Goal: Find specific page/section: Find specific page/section

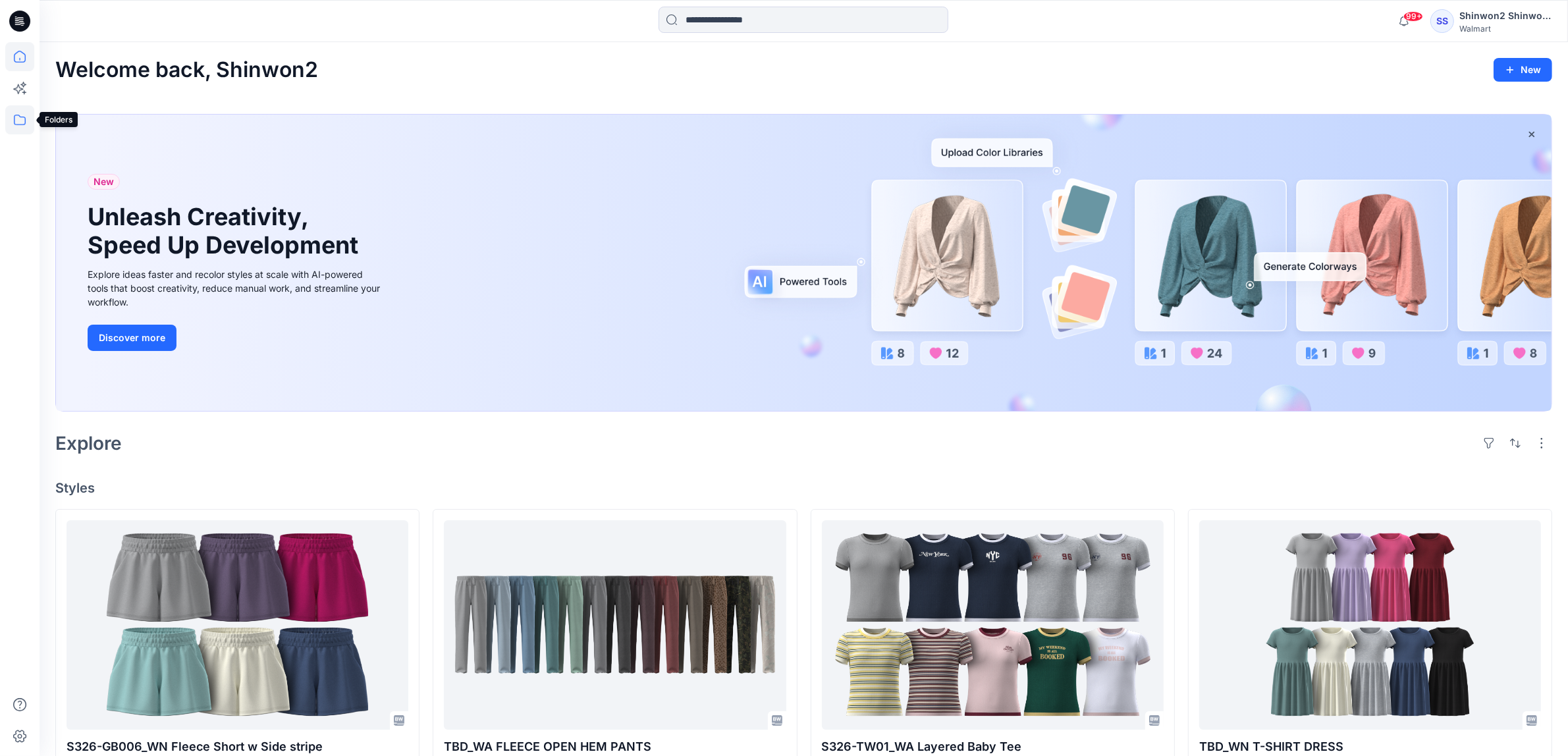
click at [29, 114] on icon at bounding box center [20, 120] width 29 height 29
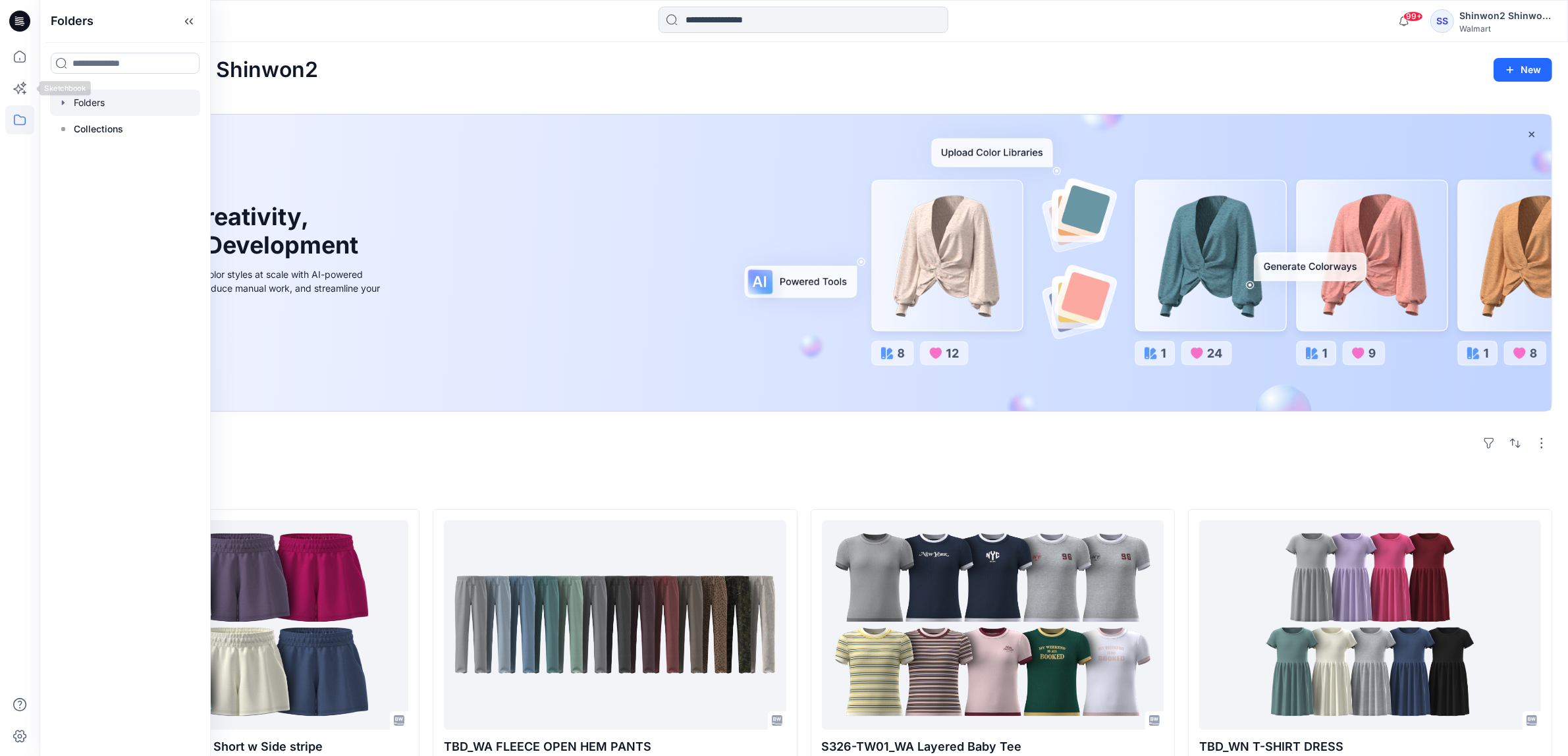
click at [84, 104] on div at bounding box center [125, 103] width 150 height 26
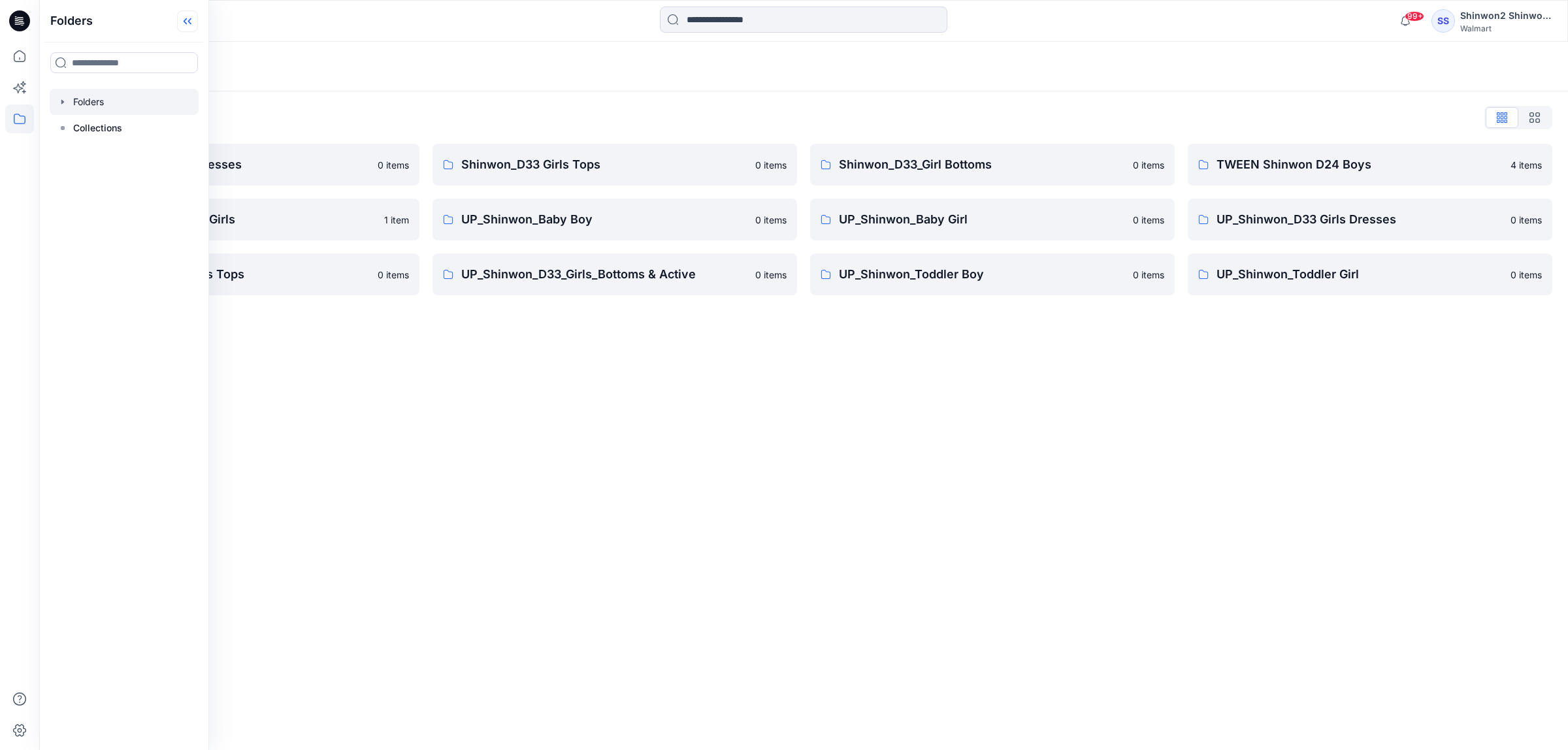
click at [190, 18] on icon at bounding box center [187, 21] width 21 height 21
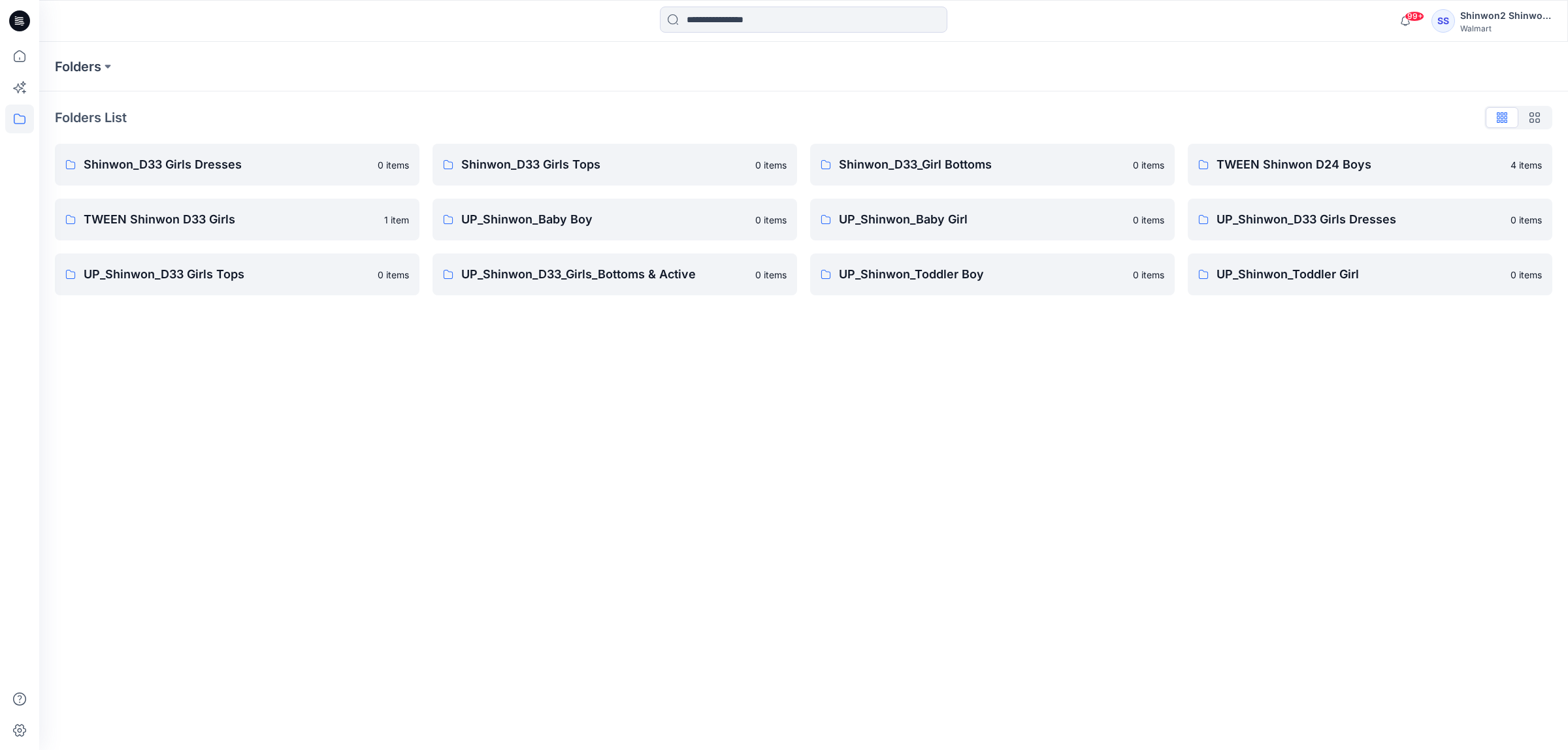
click at [322, 60] on div "Folders" at bounding box center [752, 66] width 1396 height 18
click at [1294, 223] on p "UP_Shinwon_D33 Girls Dresses" at bounding box center [1360, 219] width 286 height 18
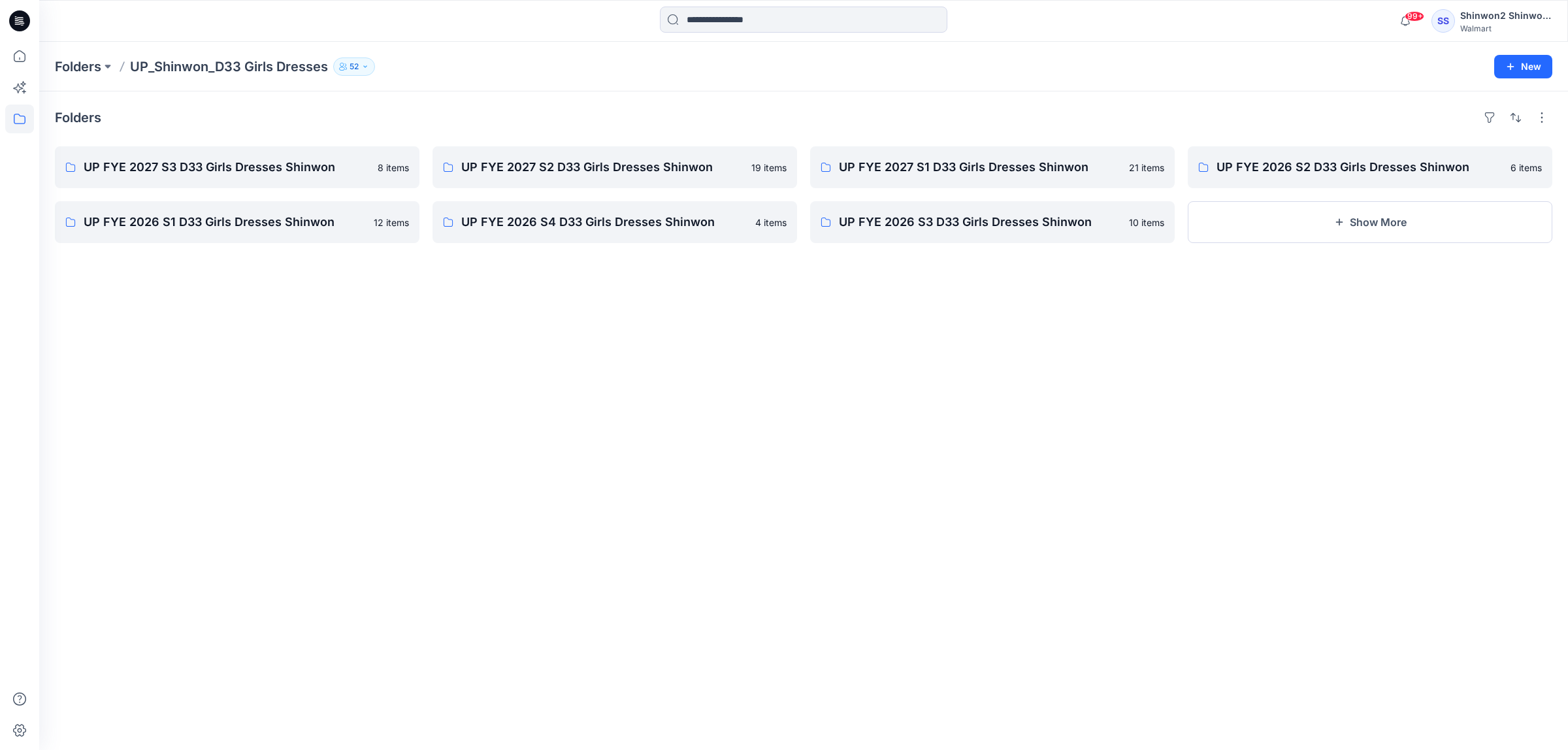
click at [915, 405] on div "Folders UP FYE 2027 S3 D33 Girls Dresses Shinwon 8 items UP FYE 2026 S1 D33 Gir…" at bounding box center [804, 421] width 1529 height 659
click at [232, 164] on p "UP FYE 2027 S3 D33 Girls Dresses Shinwon" at bounding box center [226, 166] width 286 height 18
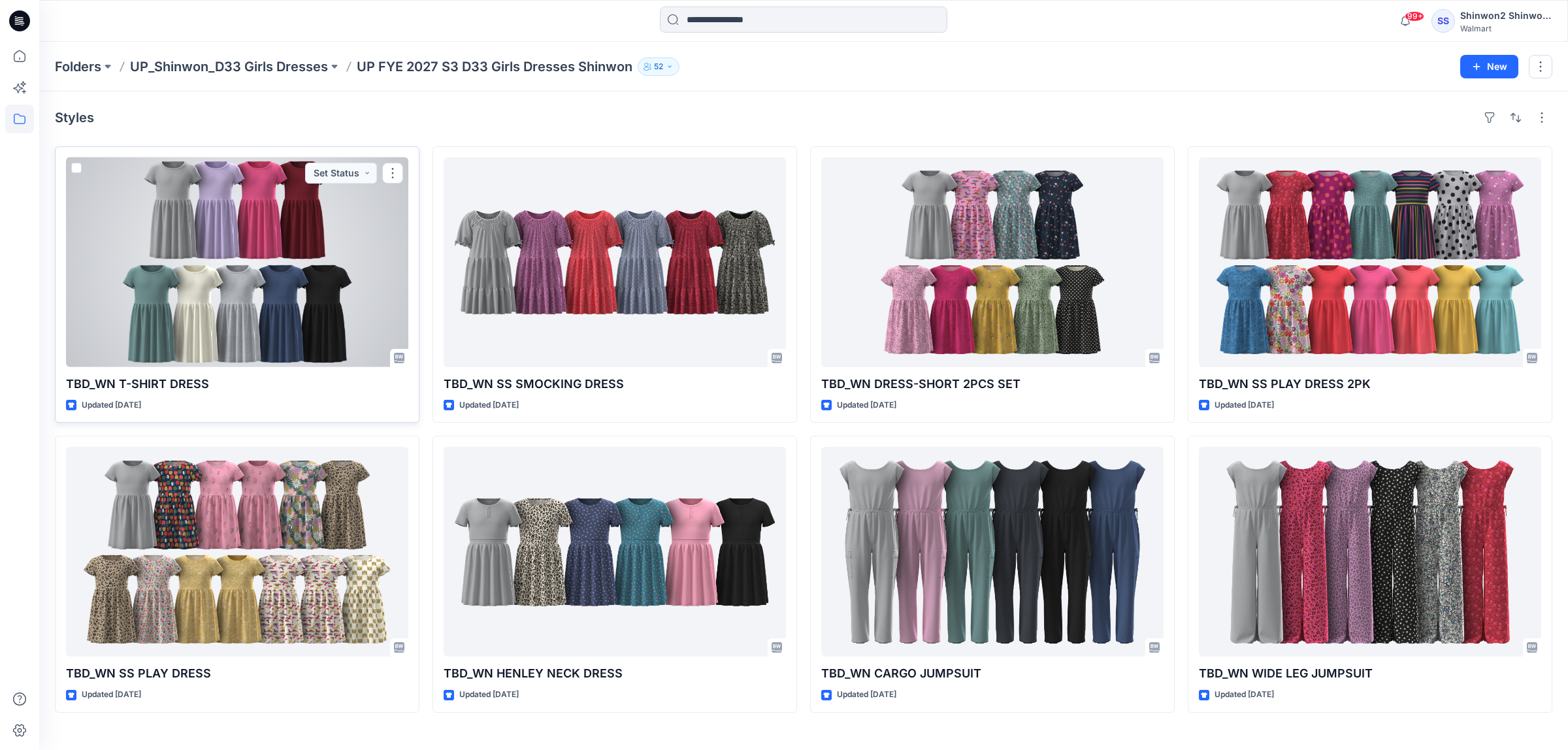
click at [334, 271] on div at bounding box center [237, 263] width 342 height 209
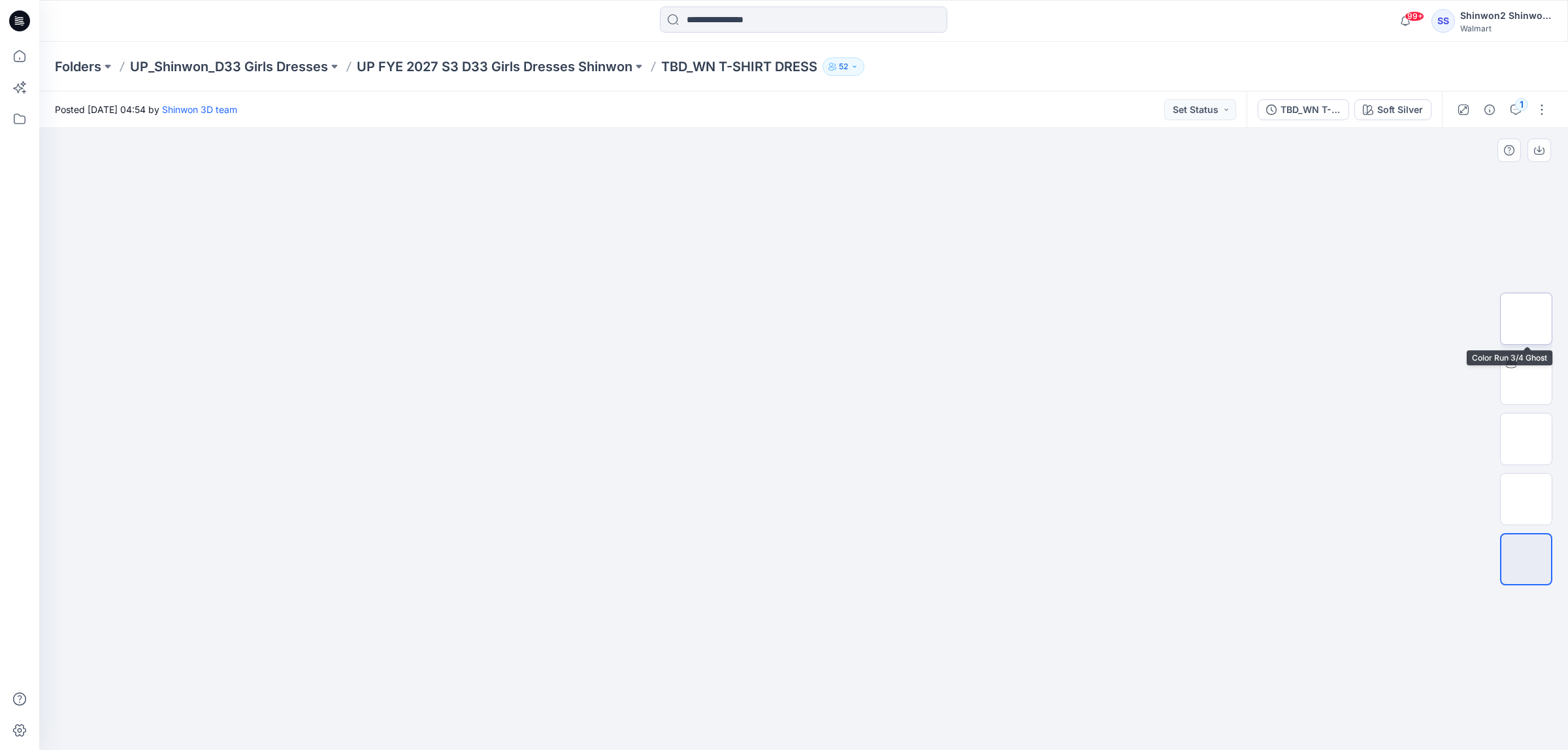
click at [1526, 319] on img at bounding box center [1526, 319] width 0 height 0
drag, startPoint x: 490, startPoint y: 333, endPoint x: 753, endPoint y: 299, distance: 265.2
click at [490, 334] on div at bounding box center [804, 439] width 1529 height 623
click at [851, 232] on img at bounding box center [804, 232] width 245 height 0
click at [1526, 379] on img at bounding box center [1526, 379] width 0 height 0
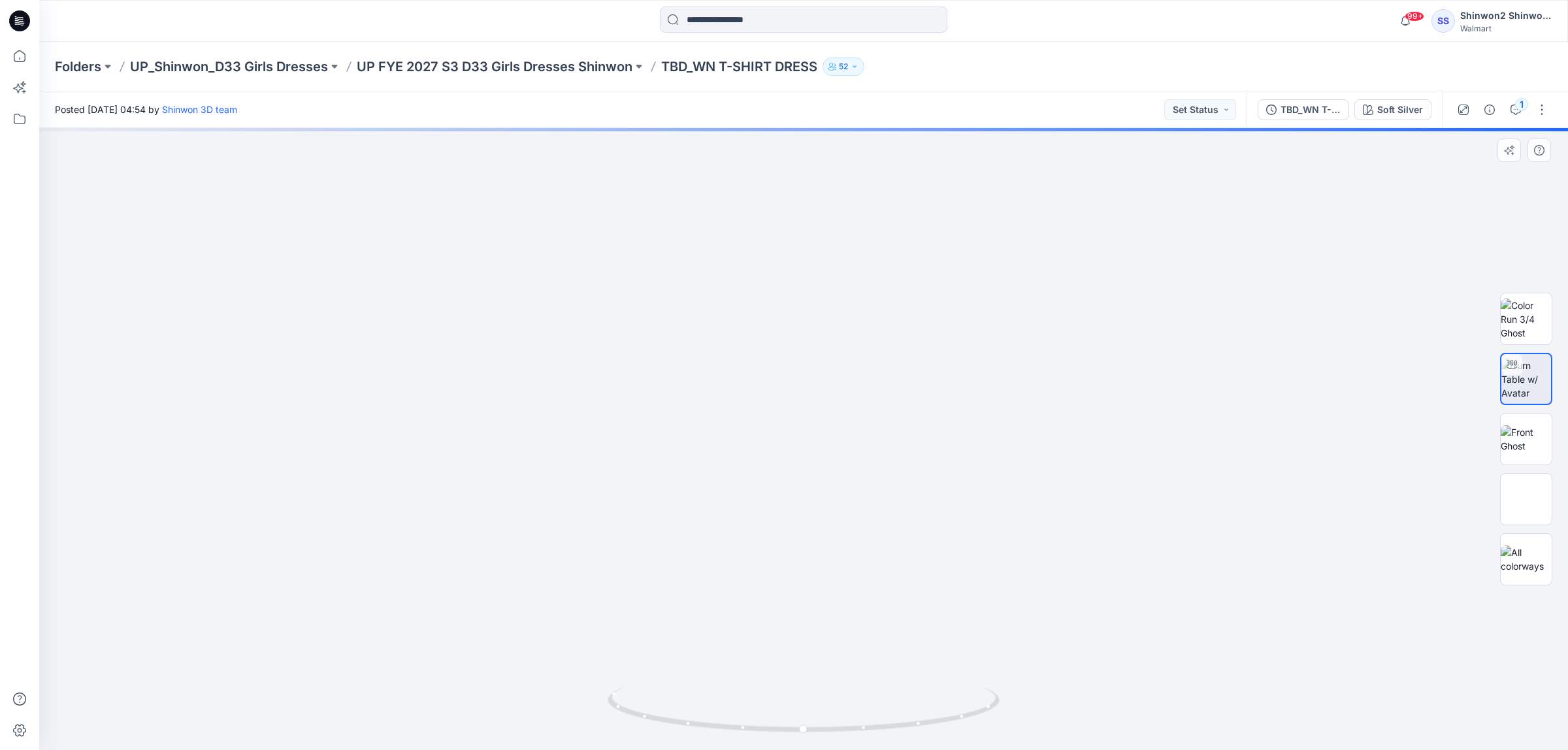
drag, startPoint x: 758, startPoint y: 199, endPoint x: 753, endPoint y: 365, distance: 166.1
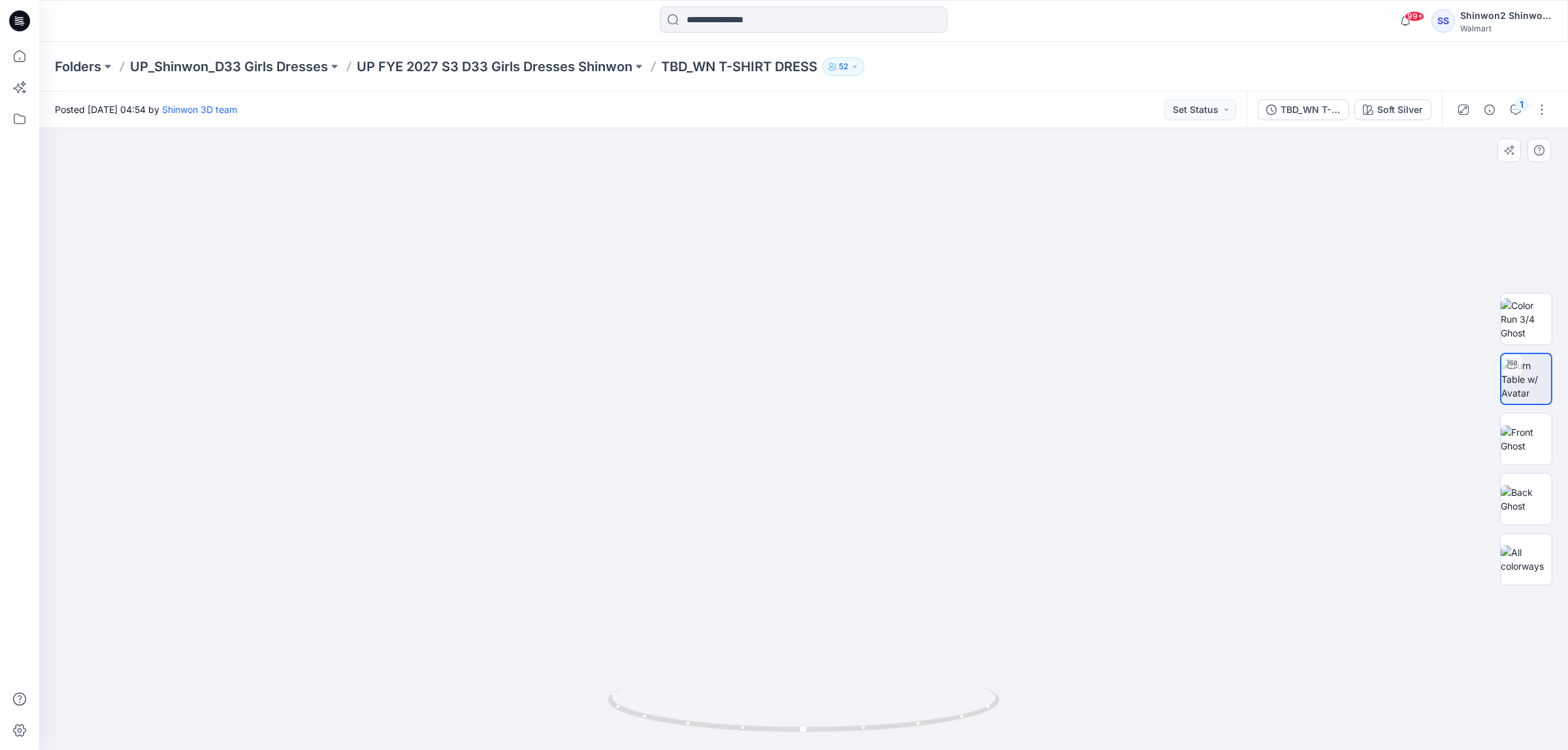
click at [1039, 350] on div at bounding box center [804, 439] width 1529 height 622
click at [492, 76] on div "Folders UP_Shinwon_D33 Girls Dresses UP FYE 2027 S3 D33 Girls Dresses Shinwon T…" at bounding box center [804, 67] width 1529 height 50
click at [500, 64] on p "UP FYE 2027 S3 D33 Girls Dresses Shinwon" at bounding box center [494, 66] width 275 height 18
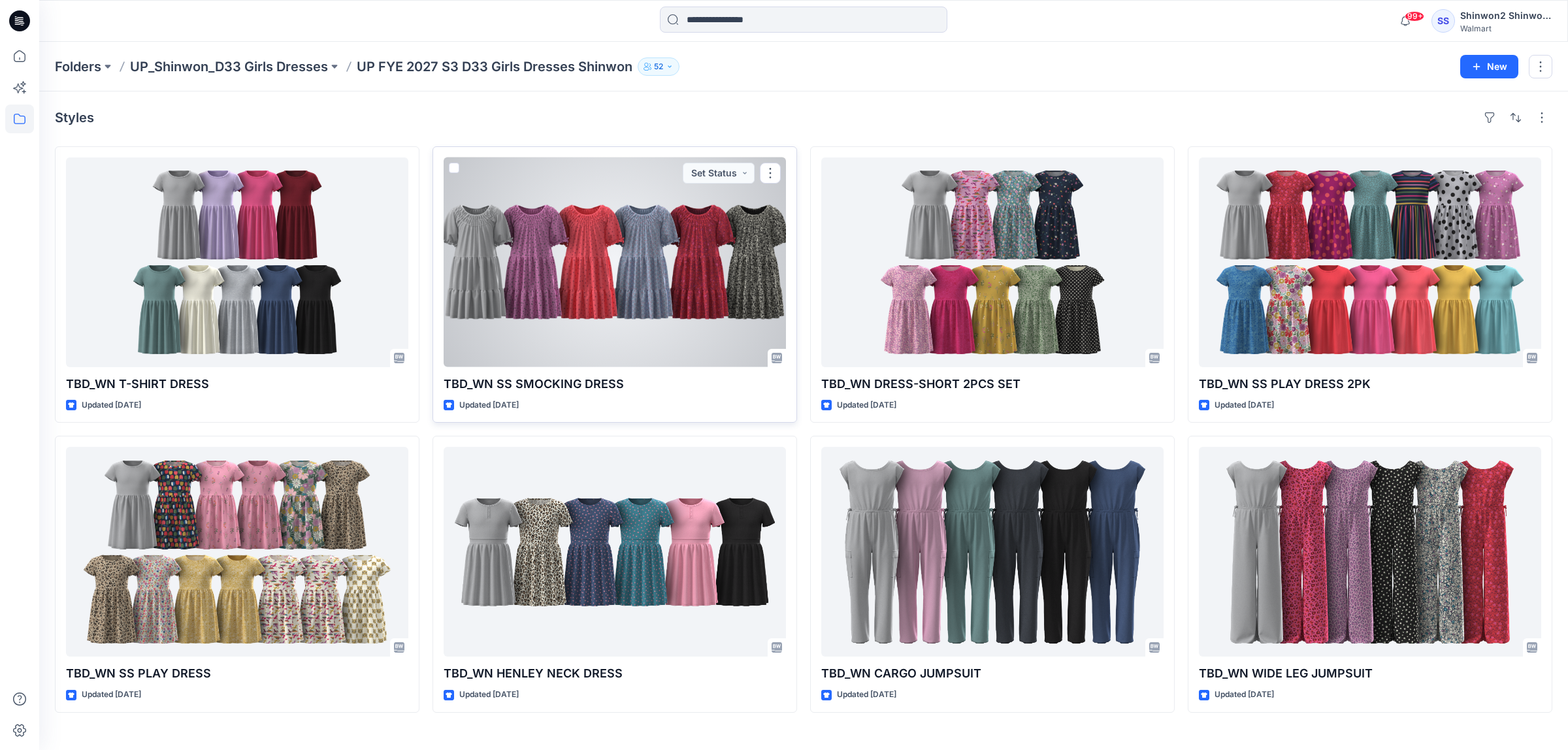
click at [606, 316] on div at bounding box center [614, 263] width 342 height 209
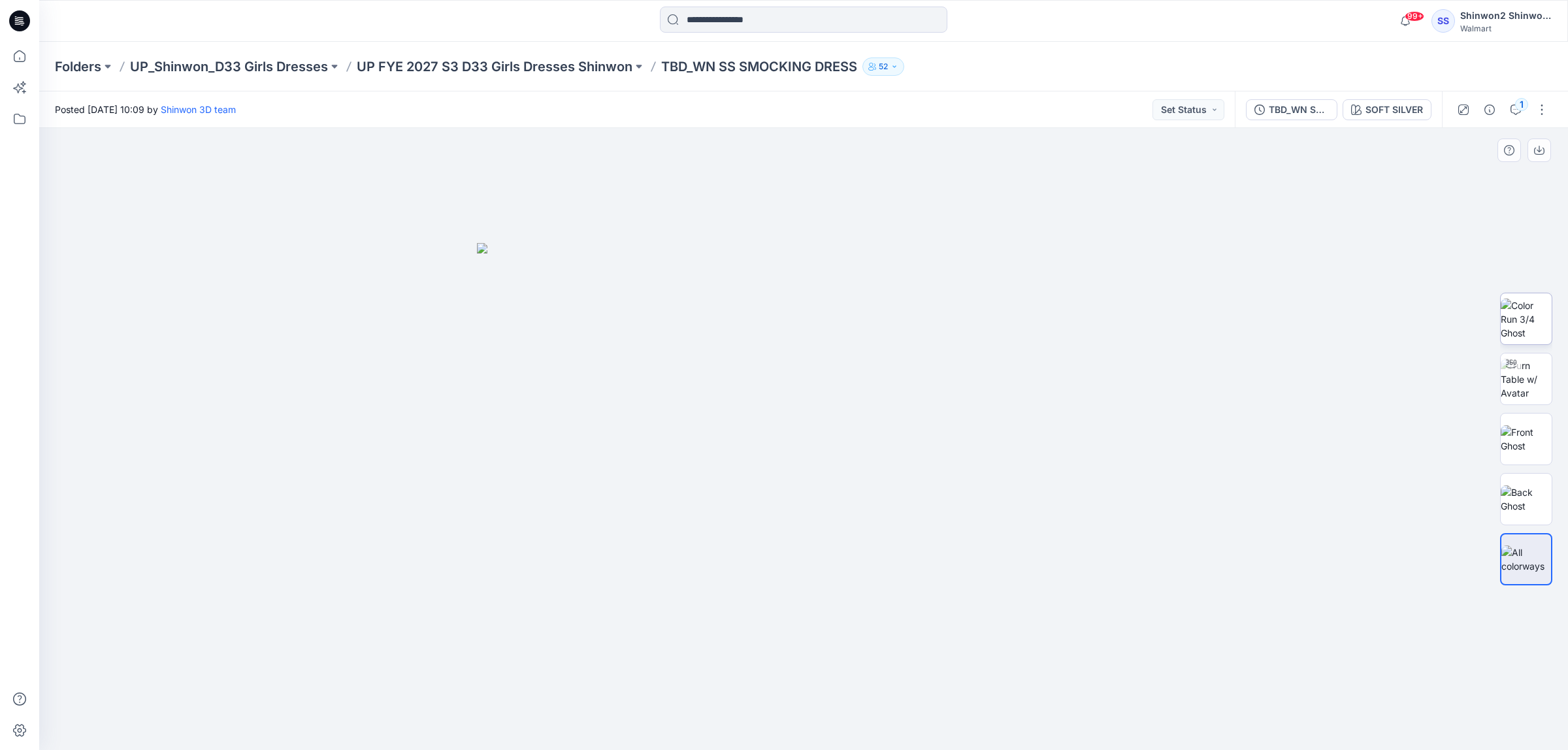
click at [1513, 301] on img at bounding box center [1526, 319] width 51 height 41
click at [498, 66] on p "UP FYE 2027 S3 D33 Girls Dresses Shinwon" at bounding box center [494, 66] width 275 height 18
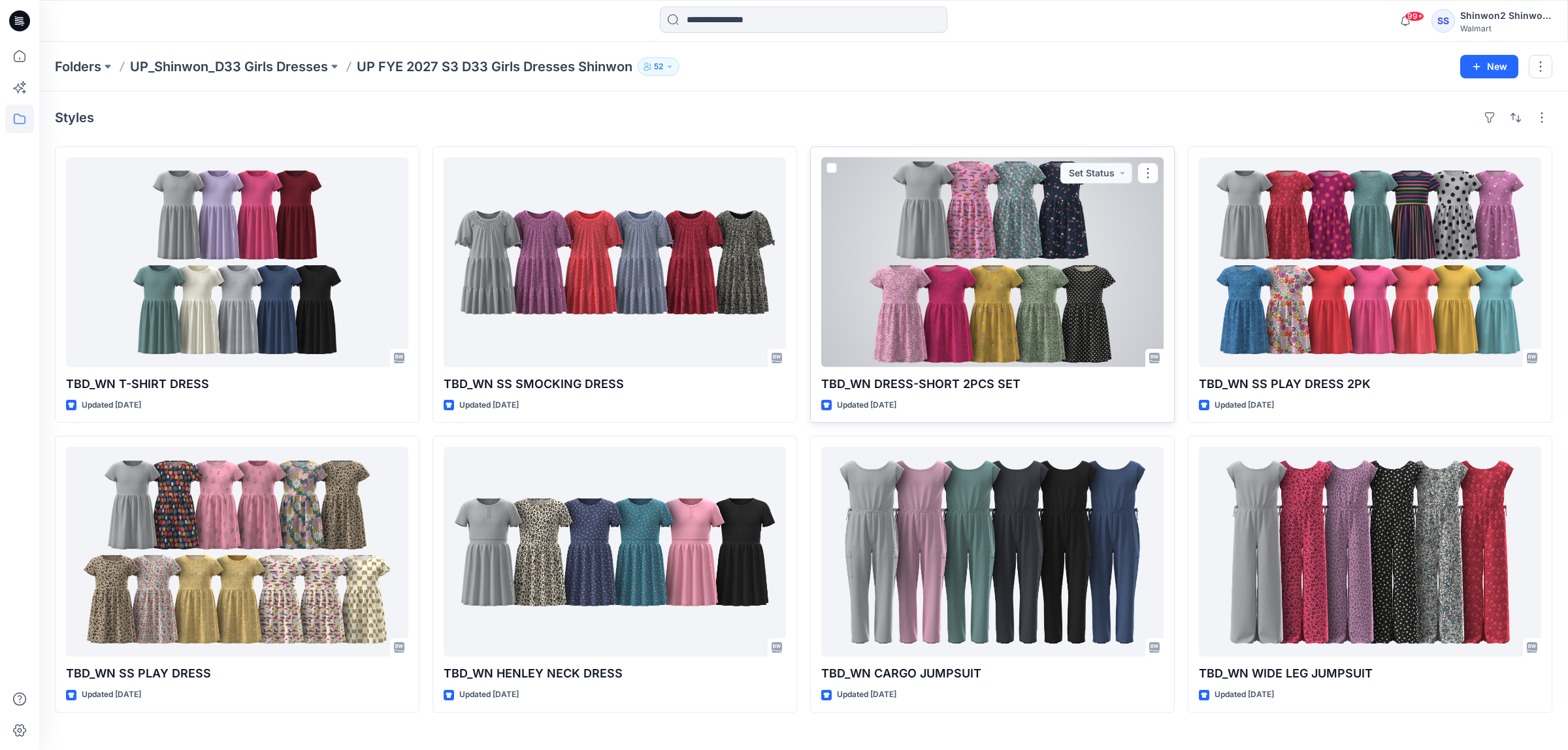
click at [932, 358] on div at bounding box center [992, 263] width 342 height 209
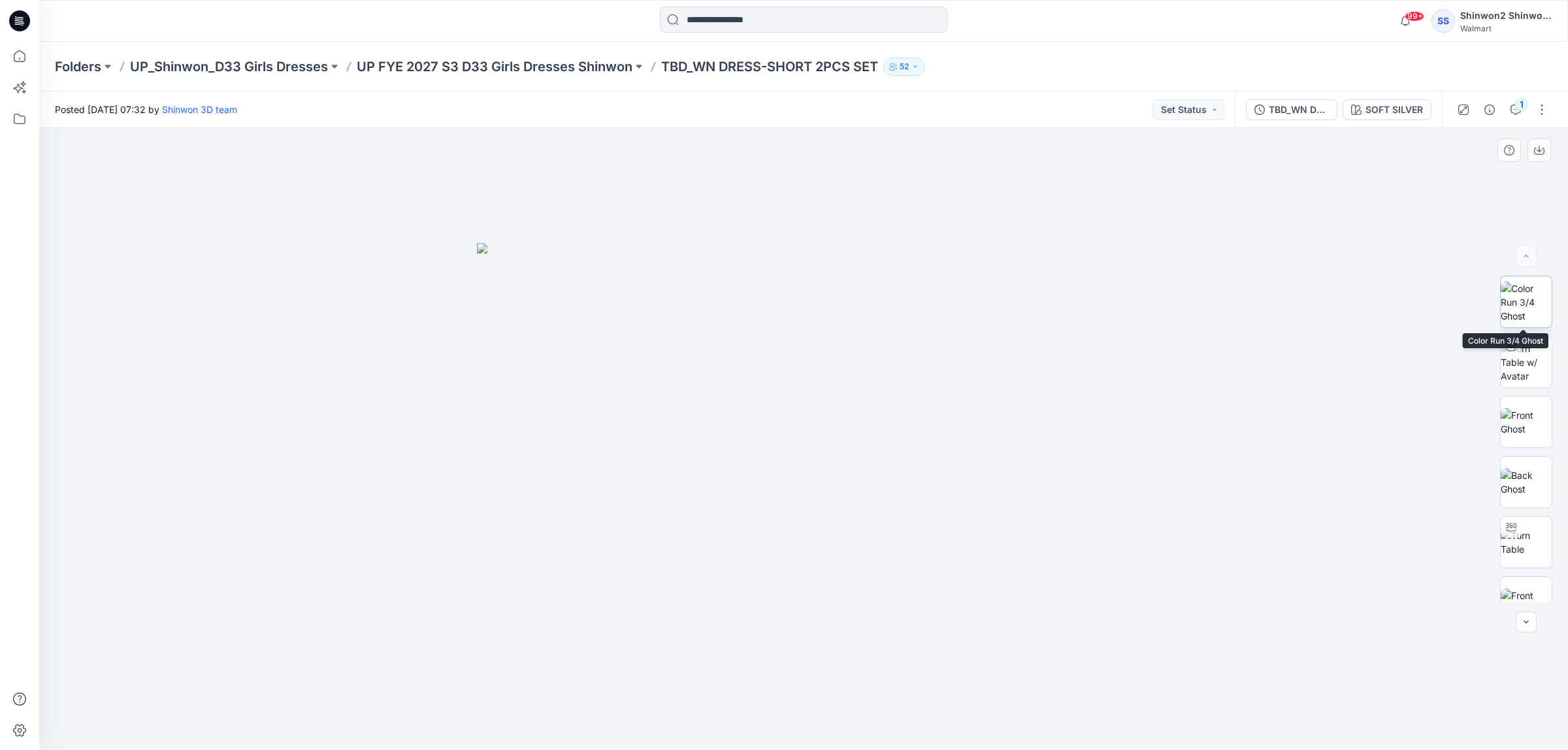
click at [1531, 289] on img at bounding box center [1526, 302] width 51 height 41
click at [1501, 383] on img at bounding box center [1526, 396] width 51 height 27
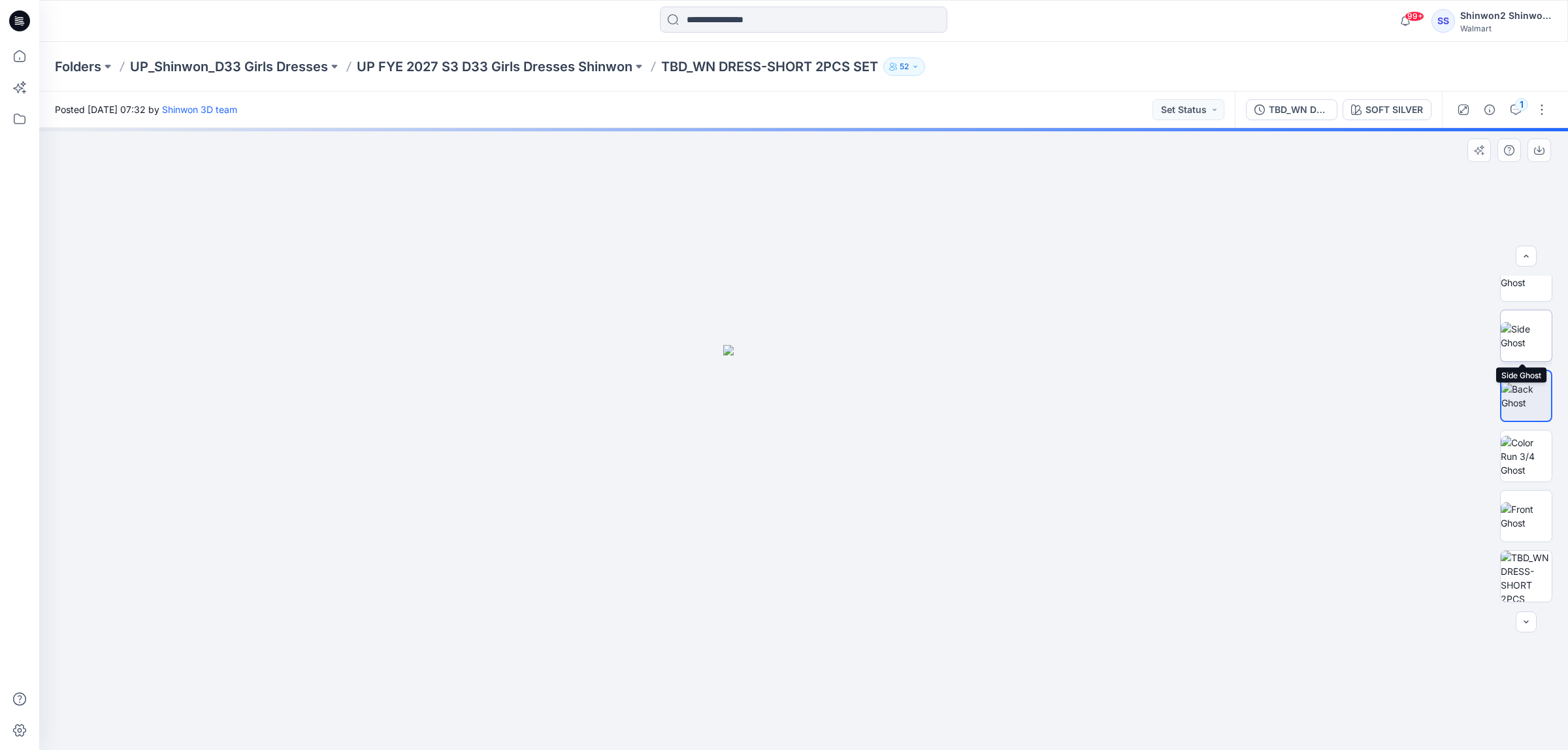
click at [1523, 335] on img at bounding box center [1526, 336] width 51 height 27
click at [1517, 289] on img at bounding box center [1526, 275] width 51 height 27
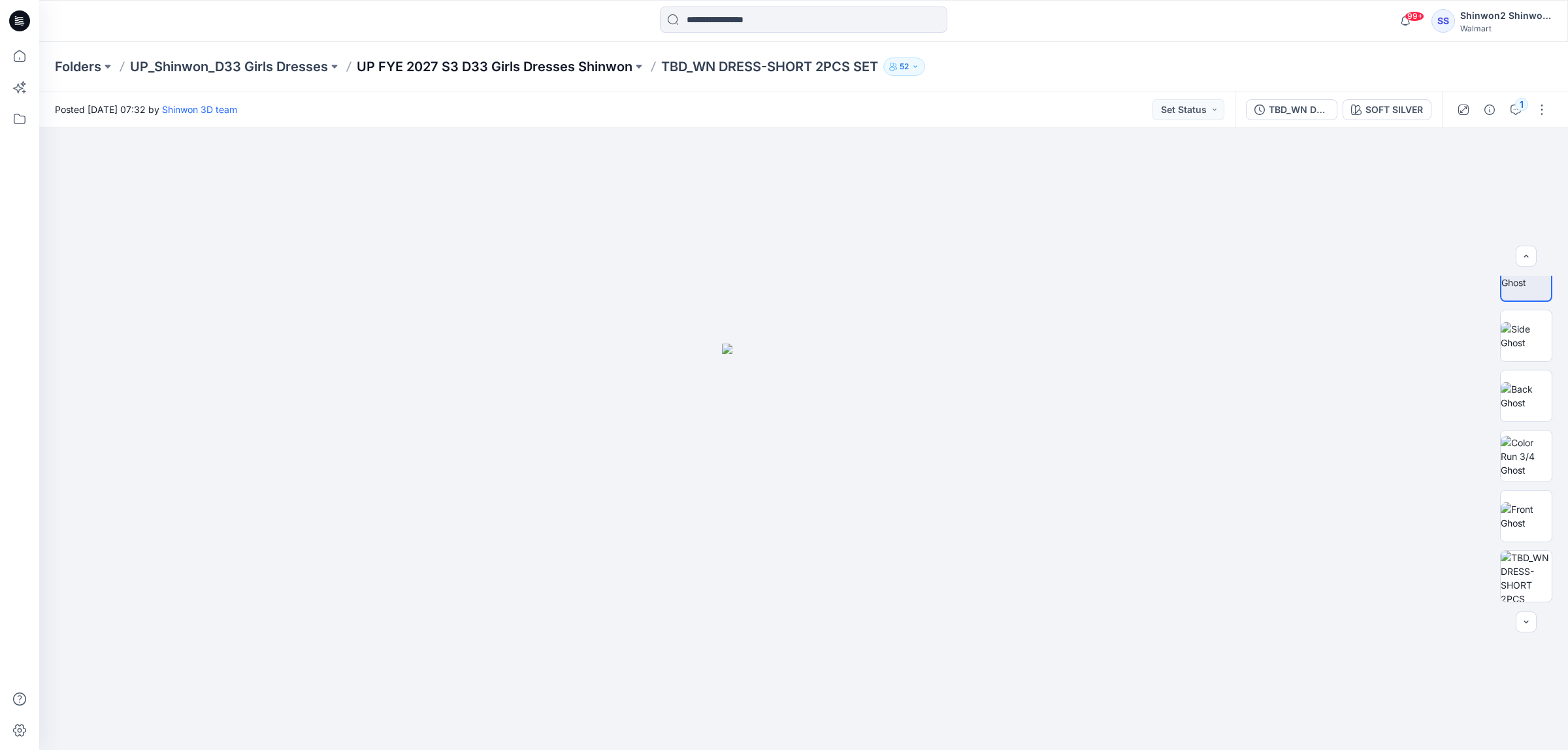
click at [555, 57] on p "UP FYE 2027 S3 D33 Girls Dresses Shinwon" at bounding box center [494, 66] width 275 height 18
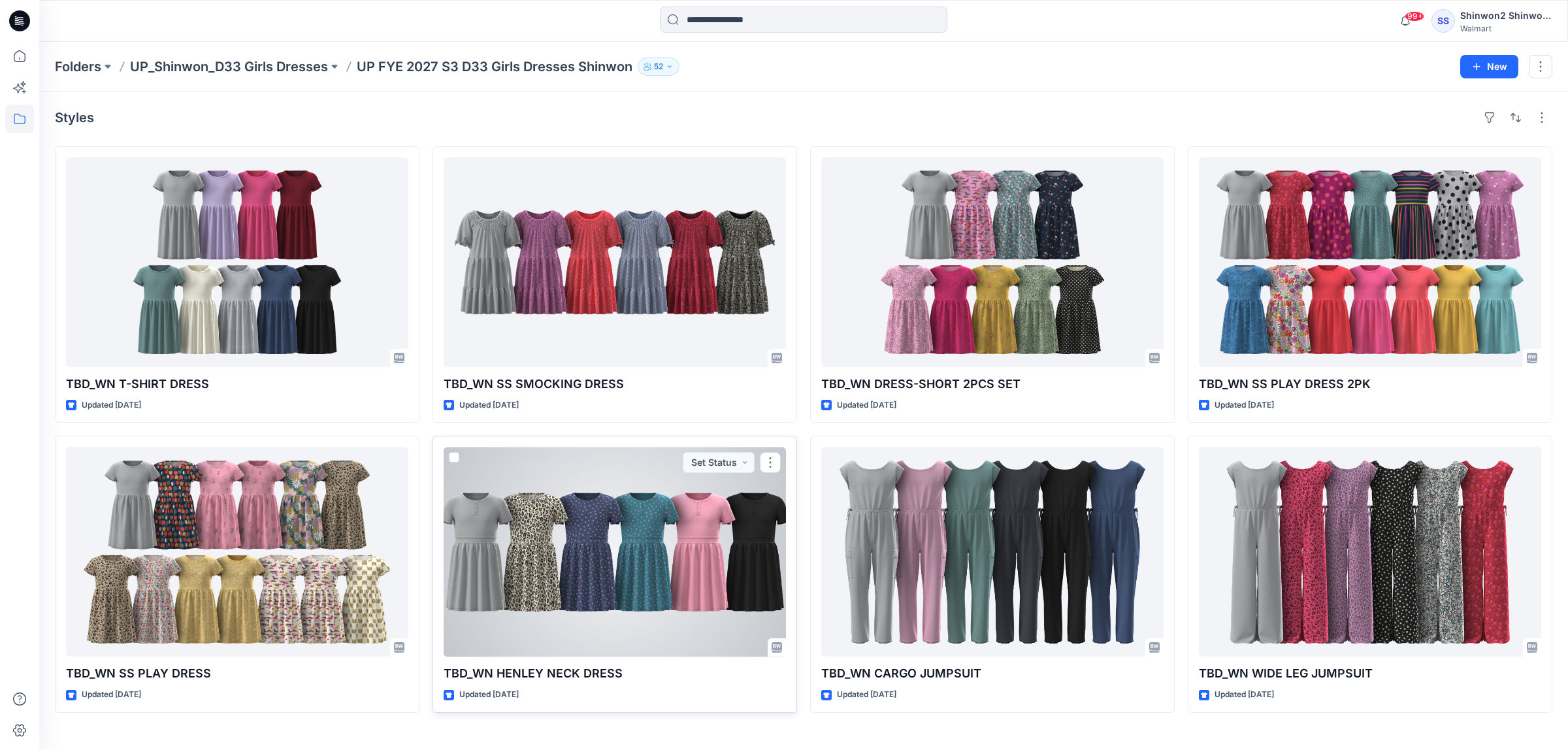
click at [582, 529] on div at bounding box center [614, 552] width 342 height 209
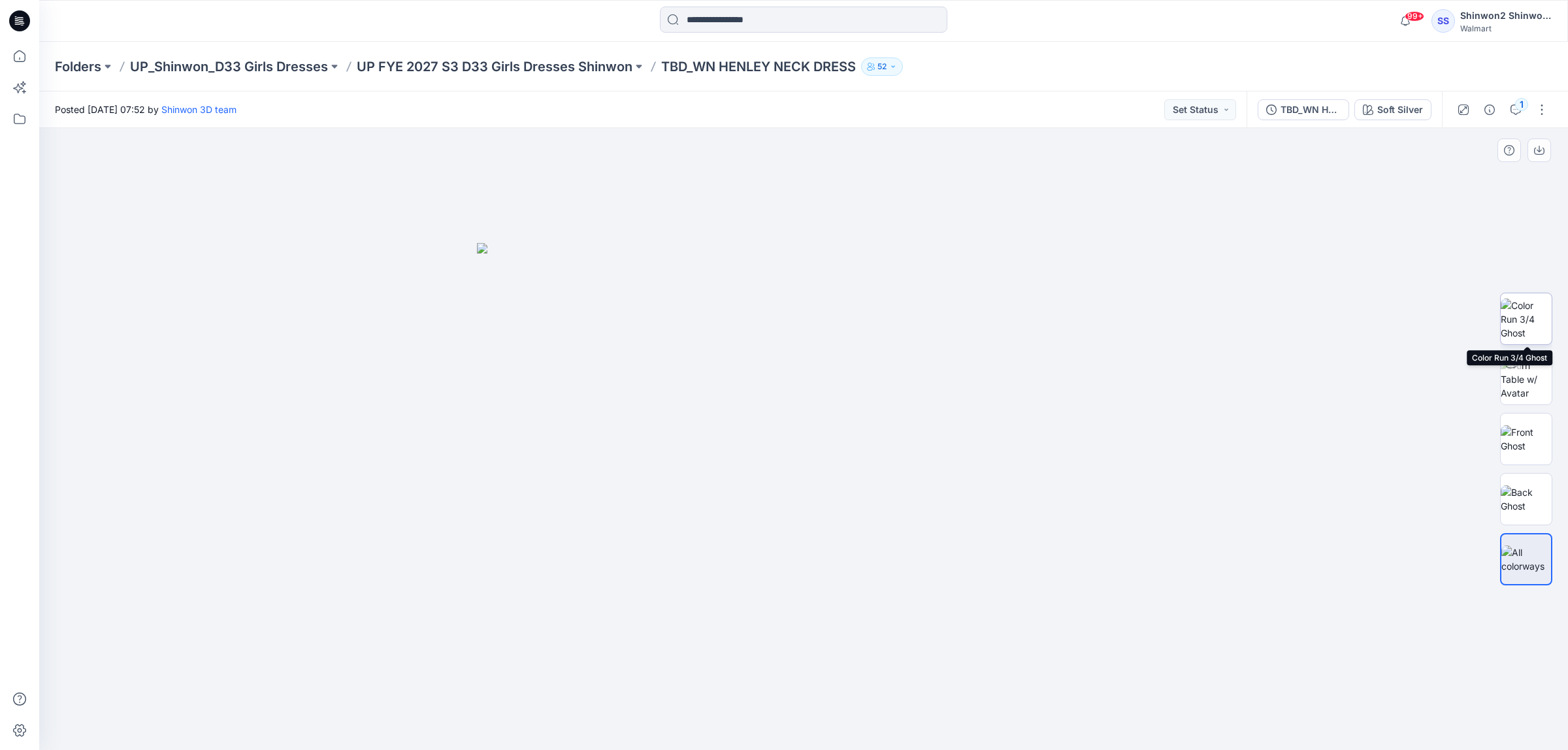
click at [1530, 314] on img at bounding box center [1526, 319] width 51 height 41
click at [575, 57] on p "UP FYE 2027 S3 D33 Girls Dresses Shinwon" at bounding box center [494, 66] width 275 height 18
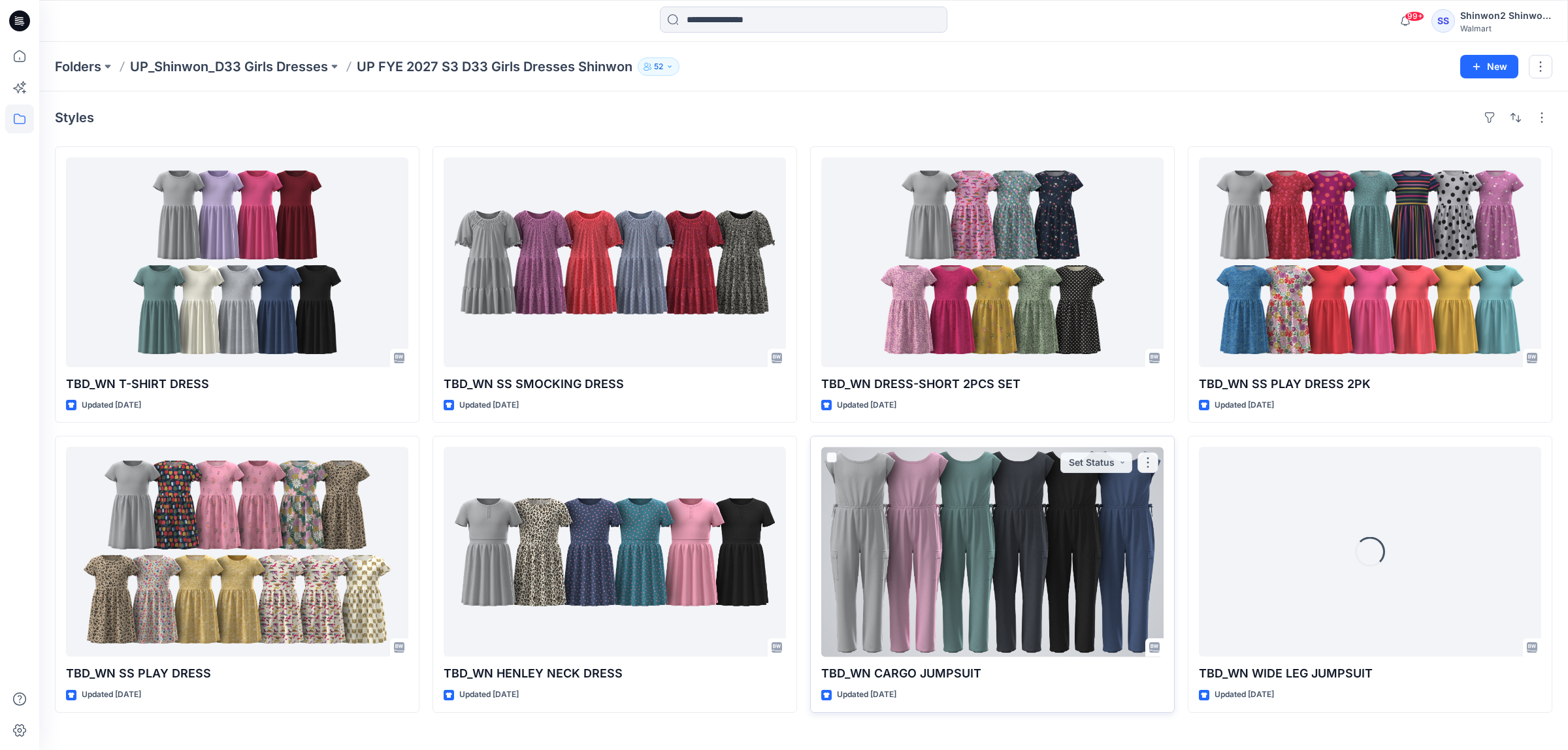
click at [979, 517] on div at bounding box center [992, 552] width 342 height 209
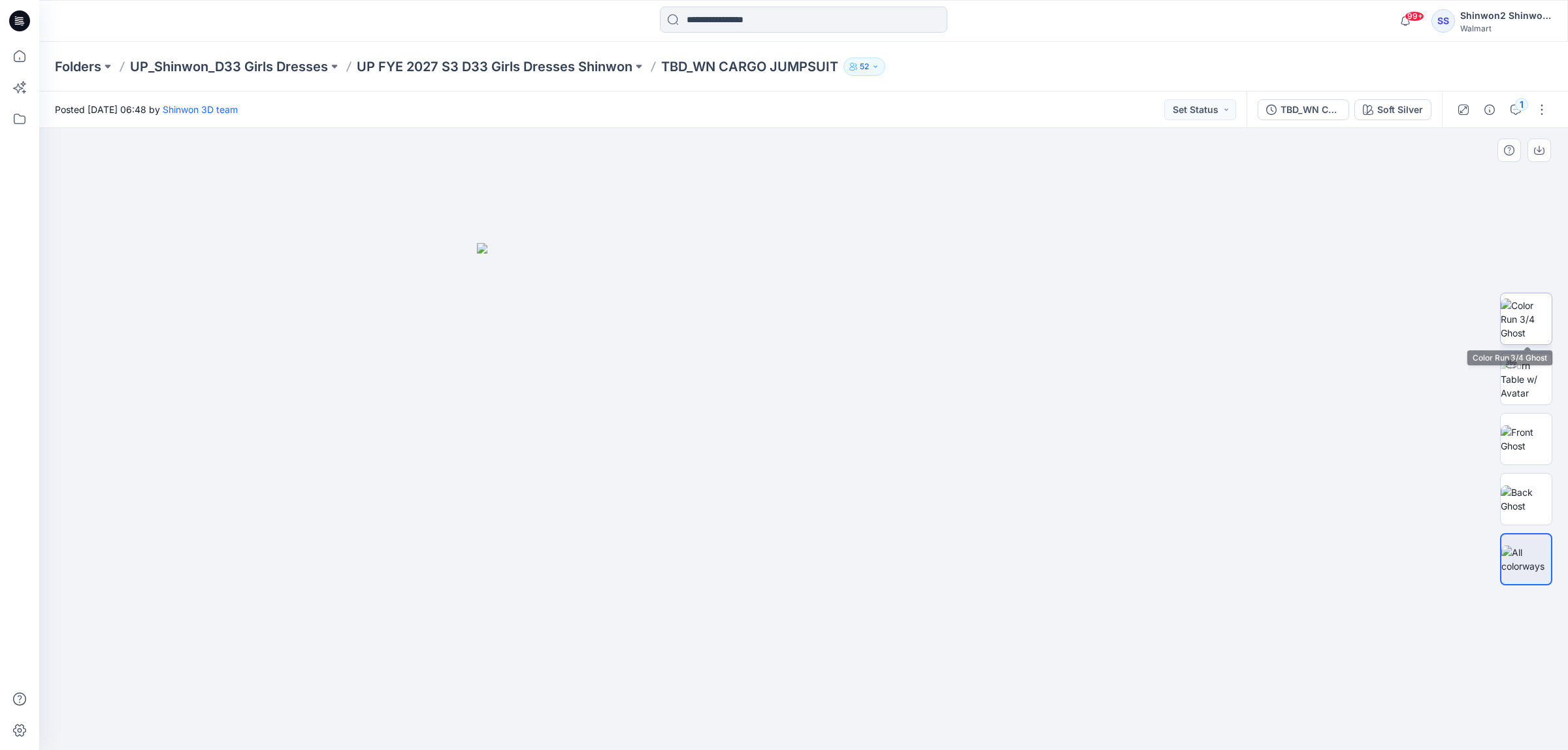
click at [1527, 318] on img at bounding box center [1526, 319] width 51 height 41
click at [534, 69] on p "UP FYE 2027 S3 D33 Girls Dresses Shinwon" at bounding box center [494, 66] width 275 height 18
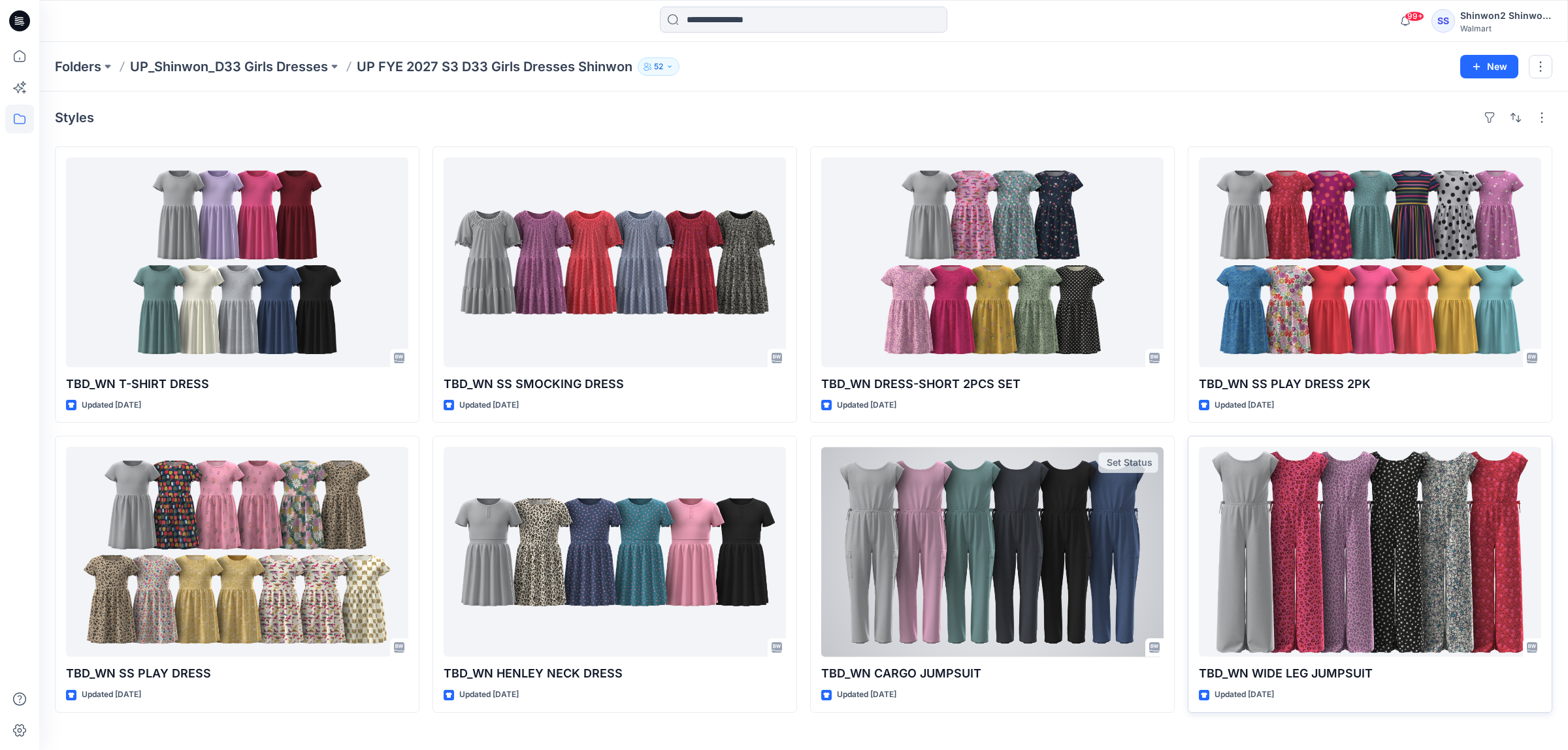
click at [1424, 530] on div at bounding box center [1370, 552] width 342 height 209
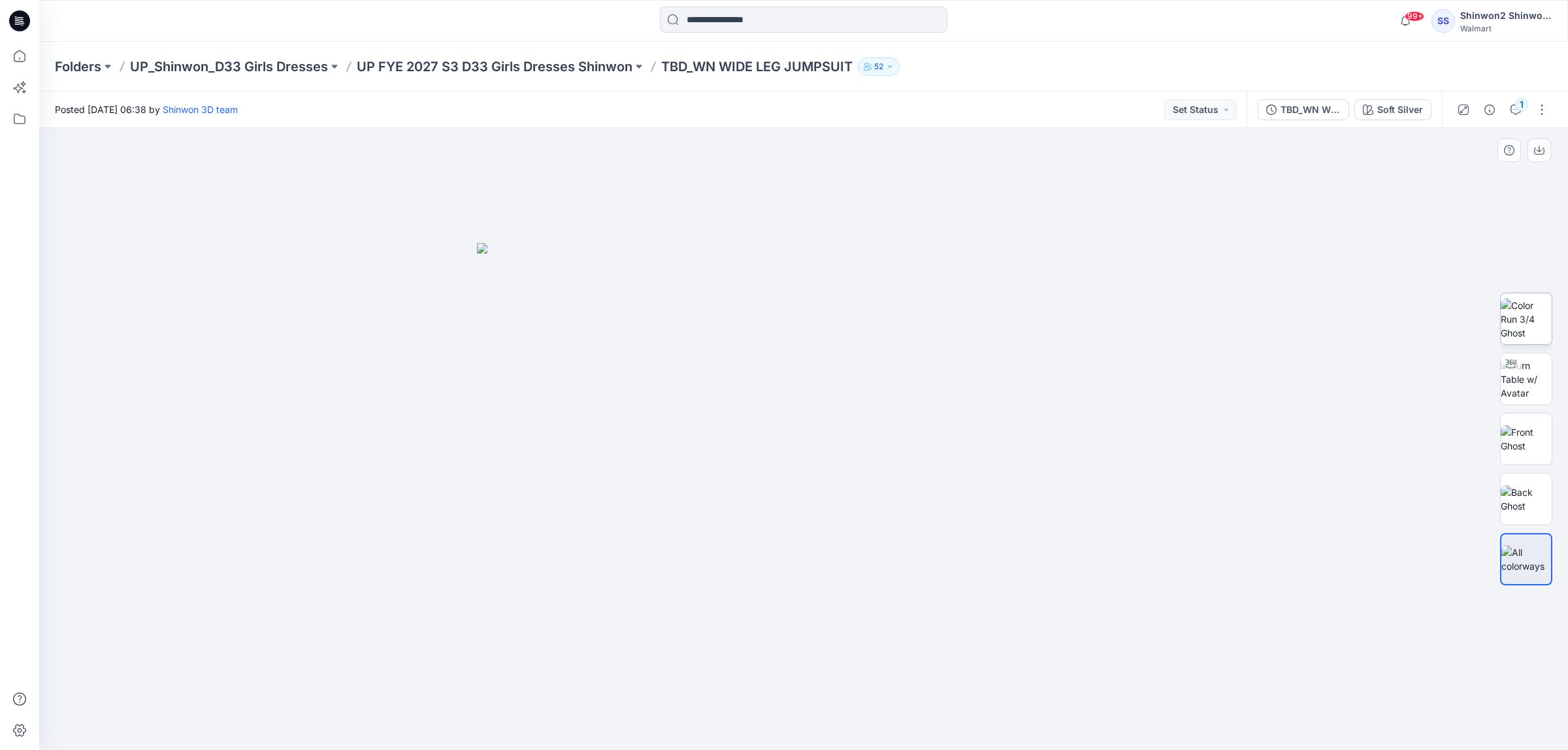
click at [1512, 308] on img at bounding box center [1526, 319] width 51 height 41
click at [441, 360] on div at bounding box center [804, 439] width 1529 height 623
click at [578, 67] on p "UP FYE 2027 S3 D33 Girls Dresses Shinwon" at bounding box center [494, 66] width 275 height 18
